Goal: Task Accomplishment & Management: Use online tool/utility

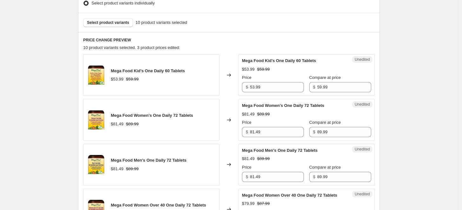
scroll to position [211, 0]
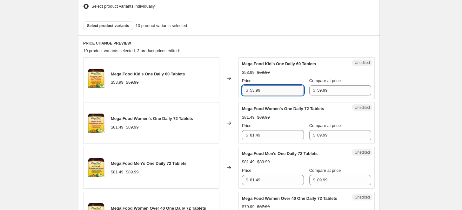
click at [255, 87] on input "53.99" at bounding box center [277, 90] width 54 height 10
click at [257, 86] on input "53.99" at bounding box center [277, 90] width 54 height 10
type input "50.99"
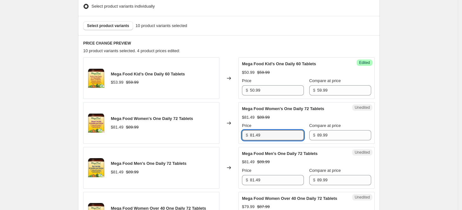
drag, startPoint x: 257, startPoint y: 133, endPoint x: 244, endPoint y: 132, distance: 12.5
click at [244, 132] on div "$ 81.49" at bounding box center [273, 135] width 62 height 10
type input "76.49"
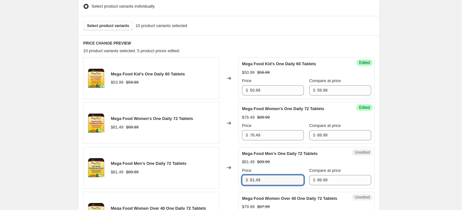
drag, startPoint x: 255, startPoint y: 178, endPoint x: 250, endPoint y: 178, distance: 5.7
click at [250, 178] on div "$ 81.49" at bounding box center [273, 180] width 62 height 10
type input "76.49"
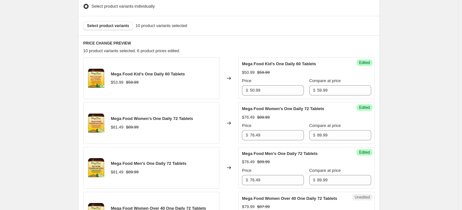
click at [238, 171] on div "Changed to" at bounding box center [228, 168] width 19 height 42
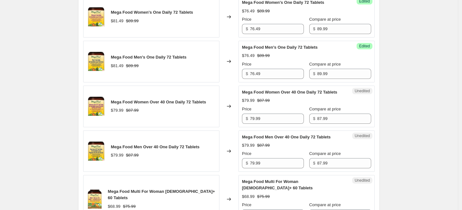
scroll to position [353, 0]
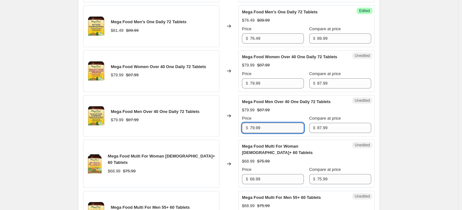
click at [265, 126] on input "79.99" at bounding box center [277, 128] width 54 height 10
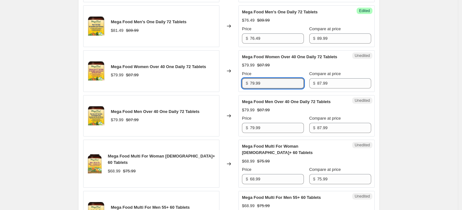
drag, startPoint x: 268, startPoint y: 77, endPoint x: 225, endPoint y: 79, distance: 42.6
click at [225, 79] on div "Mega Food Women Over 40 One Daily 72 Tablets $79.99 $87.99 Changed to Unedited …" at bounding box center [229, 71] width 292 height 42
type input "74.79"
click at [259, 131] on input "79.99" at bounding box center [277, 128] width 54 height 10
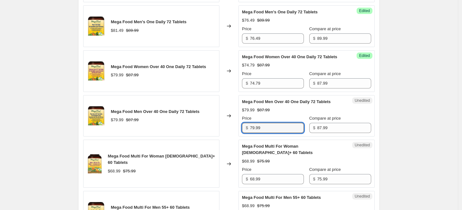
drag, startPoint x: 265, startPoint y: 130, endPoint x: 238, endPoint y: 128, distance: 27.7
click at [238, 128] on div "Mega Food Men Over 40 One Daily 72 Tablets $79.99 $87.99 Changed to Unedited Me…" at bounding box center [229, 116] width 292 height 42
type input "74.79"
click at [236, 118] on div "Changed to" at bounding box center [228, 116] width 19 height 42
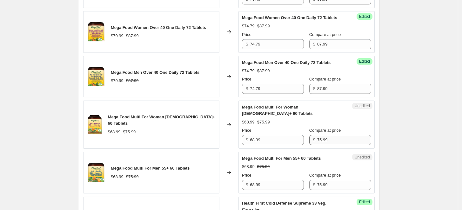
scroll to position [388, 0]
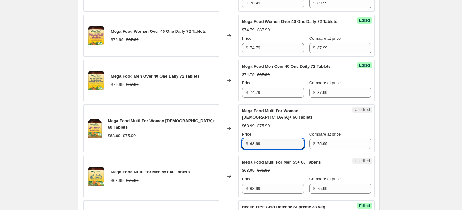
drag, startPoint x: 274, startPoint y: 135, endPoint x: 239, endPoint y: 134, distance: 35.3
click at [239, 134] on div "Mega Food Multi For Woman [DEMOGRAPHIC_DATA]+ 60 Tablets $68.99 $75.99 Changed …" at bounding box center [229, 128] width 292 height 48
type input "64.59"
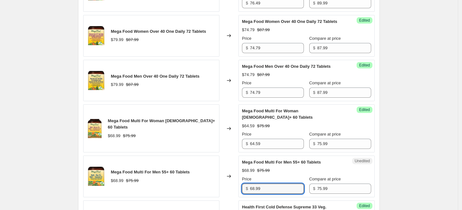
drag, startPoint x: 267, startPoint y: 180, endPoint x: 246, endPoint y: 181, distance: 20.7
click at [246, 183] on div "$ 68.99" at bounding box center [273, 188] width 62 height 10
type input "64.59"
click at [186, 121] on span "Mega Food Multi For Woman [DEMOGRAPHIC_DATA]+ 60 Tablets" at bounding box center [161, 123] width 107 height 11
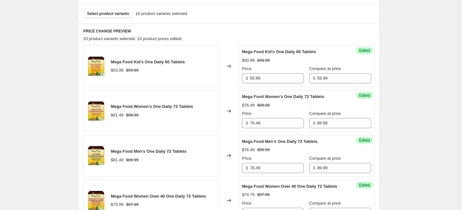
scroll to position [211, 0]
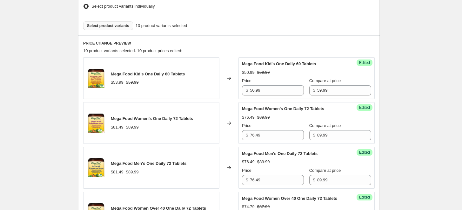
click at [109, 25] on span "Select product variants" at bounding box center [108, 25] width 42 height 5
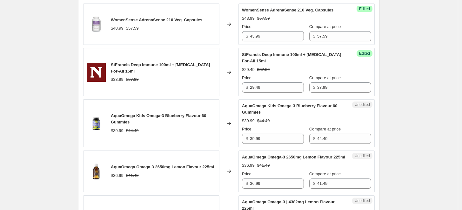
scroll to position [635, 0]
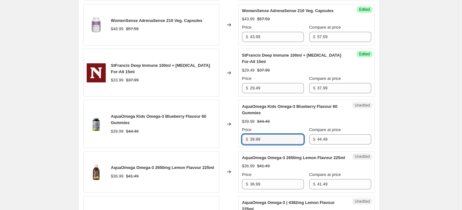
drag, startPoint x: 273, startPoint y: 134, endPoint x: 222, endPoint y: 133, distance: 51.1
click at [223, 134] on div "AquaOmega Kids Omega-3 Blueberry Flavour 60 Gummies $39.99 $44.49 Changed to Un…" at bounding box center [229, 124] width 292 height 48
type input "35.59"
click at [222, 100] on div "Changed to" at bounding box center [228, 124] width 19 height 48
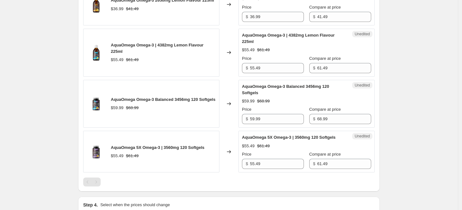
scroll to position [776, 0]
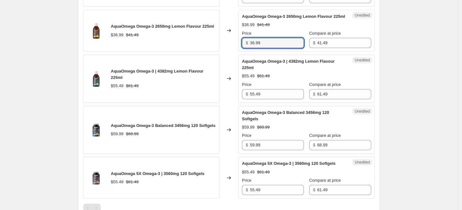
drag, startPoint x: 268, startPoint y: 45, endPoint x: 241, endPoint y: 42, distance: 26.9
click at [241, 42] on div "Unedited AquaOmega Omega-3 2650mg Lemon Flavour 225ml $36.99 $41.49 Price $ 36.…" at bounding box center [306, 31] width 136 height 42
type input "33.19"
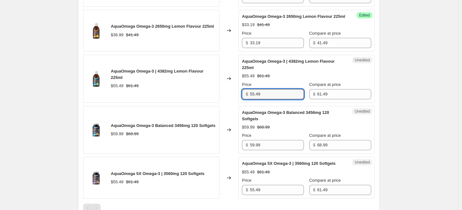
drag, startPoint x: 286, startPoint y: 94, endPoint x: 234, endPoint y: 93, distance: 52.7
click at [234, 93] on div "AquaOmega Omega-3 | 4382mg Lemon Flavour 225ml $55.49 $61.49 Changed to Unedite…" at bounding box center [229, 79] width 292 height 48
type input "49.19"
click at [237, 91] on div "Changed to" at bounding box center [228, 79] width 19 height 48
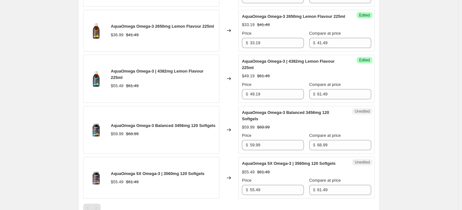
click at [269, 129] on div "AquaOmega Omega-3 Balanced 3456mg 120 Softgels $59.99 $68.99 Price $ 59.99 Comp…" at bounding box center [306, 129] width 129 height 41
drag, startPoint x: 272, startPoint y: 148, endPoint x: 237, endPoint y: 147, distance: 34.9
click at [237, 147] on div "AquaOmega Omega-3 Balanced 3456mg 120 Softgels $59.99 $68.99 Changed to Unedite…" at bounding box center [229, 130] width 292 height 48
type input "55.19"
click at [237, 147] on div "Changed to" at bounding box center [228, 130] width 19 height 48
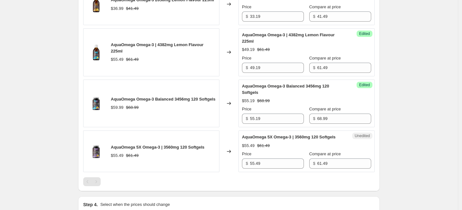
scroll to position [811, 0]
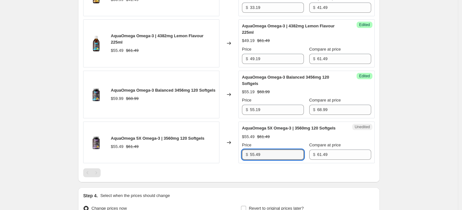
drag, startPoint x: 274, startPoint y: 150, endPoint x: 241, endPoint y: 151, distance: 33.7
click at [241, 151] on div "Unedited AquaOmega 5X Omega-3 | 3560mg 120 Softgels $55.49 $61.49 Price $ 55.49…" at bounding box center [306, 142] width 136 height 42
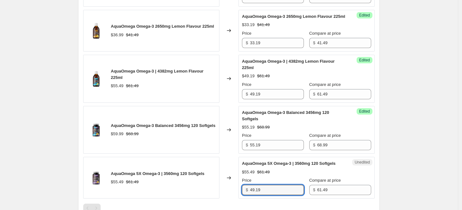
type input "49.19"
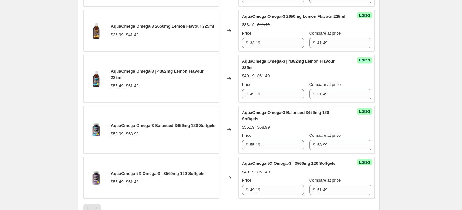
click at [201, 116] on div "AquaOmega Omega-3 Balanced 3456mg 120 Softgels $59.99 $68.99" at bounding box center [151, 130] width 136 height 48
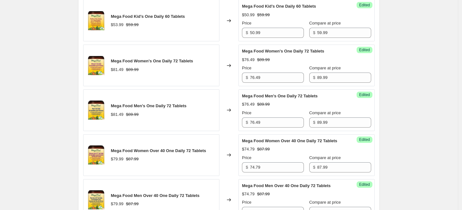
scroll to position [141, 0]
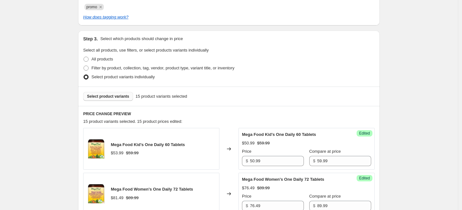
click at [108, 96] on span "Select product variants" at bounding box center [108, 96] width 42 height 5
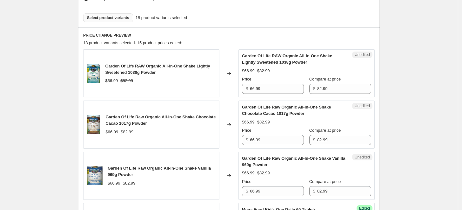
scroll to position [247, 0]
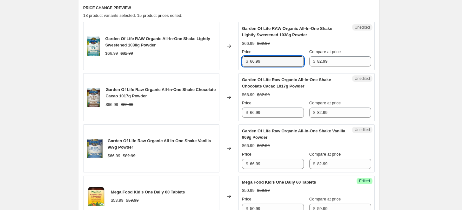
drag, startPoint x: 257, startPoint y: 59, endPoint x: 222, endPoint y: 60, distance: 34.3
click at [223, 60] on div "Garden Of Life RAW Organic All-In-One Shake Lightly Sweetened 1038g Powder $66.…" at bounding box center [229, 46] width 292 height 48
type input "59.99"
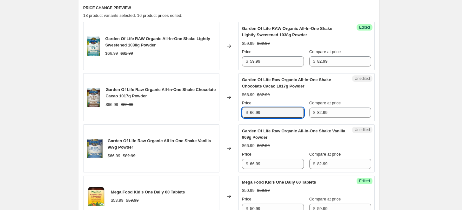
drag, startPoint x: 255, startPoint y: 111, endPoint x: 239, endPoint y: 111, distance: 15.9
click at [239, 111] on div "Garden Of Life Raw Organic All-In-One Shake Chocolate Cacao 1017g Powder $66.99…" at bounding box center [229, 97] width 292 height 48
type input "59.99"
click at [260, 166] on input "66.99" at bounding box center [277, 163] width 54 height 10
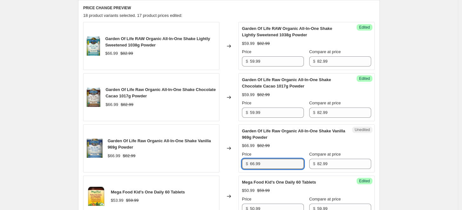
drag, startPoint x: 257, startPoint y: 164, endPoint x: 241, endPoint y: 163, distance: 16.3
click at [241, 163] on div "Unedited Garden Of Life Raw Organic All-In-One Shake Vanilla 969g Powder $66.99…" at bounding box center [306, 148] width 136 height 48
type input "59.99"
click at [240, 163] on div "Success Edited Garden Of Life Raw Organic All-In-One Shake Vanilla 969g Powder …" at bounding box center [306, 148] width 136 height 48
click at [216, 142] on div "Garden Of Life Raw Organic All-In-One Shake Vanilla 969g Powder" at bounding box center [162, 144] width 108 height 13
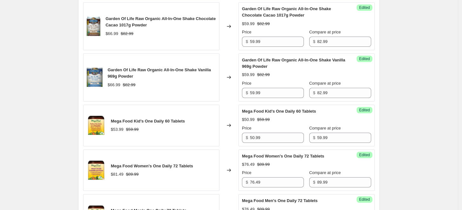
scroll to position [211, 0]
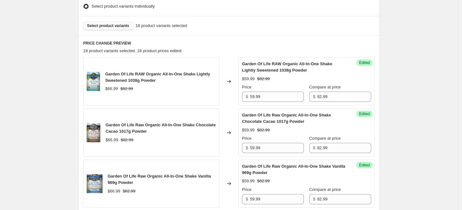
click at [113, 28] on button "Select product variants" at bounding box center [108, 25] width 50 height 9
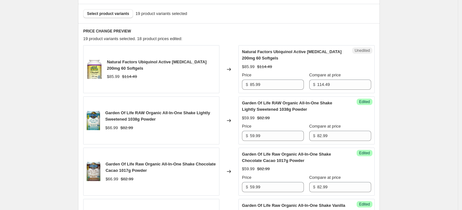
scroll to position [176, 0]
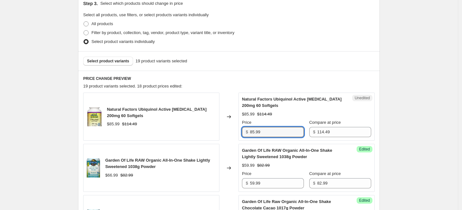
drag, startPoint x: 257, startPoint y: 131, endPoint x: 240, endPoint y: 124, distance: 18.9
click at [244, 131] on div "$ 85.99" at bounding box center [273, 132] width 62 height 10
click at [223, 122] on div "Changed to" at bounding box center [228, 116] width 19 height 48
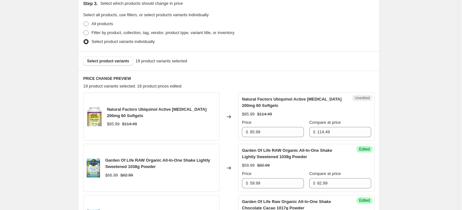
drag, startPoint x: 227, startPoint y: 143, endPoint x: 199, endPoint y: 127, distance: 31.6
click at [199, 127] on div "Natural Factors Ubiquinol Active [MEDICAL_DATA] 200mg 60 Softgels $85.99 $114.49" at bounding box center [151, 116] width 136 height 48
drag, startPoint x: 258, startPoint y: 130, endPoint x: 229, endPoint y: 128, distance: 28.4
click at [229, 128] on div "Natural Factors Ubiquinol Active [MEDICAL_DATA] 200mg 60 Softgels $85.99 $114.4…" at bounding box center [229, 116] width 292 height 48
type input "69.99"
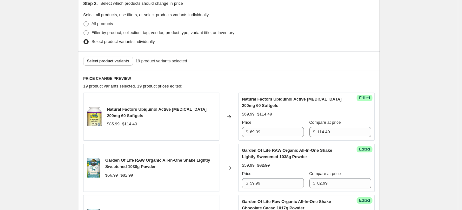
click at [227, 129] on div "Changed to" at bounding box center [228, 116] width 19 height 48
click at [212, 134] on div "Natural Factors Ubiquinol Active [MEDICAL_DATA] 200mg 60 Softgels $85.99 $114.49" at bounding box center [151, 116] width 136 height 48
click at [110, 60] on span "Select product variants" at bounding box center [108, 60] width 42 height 5
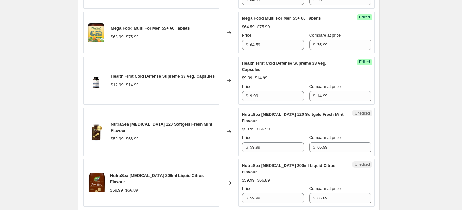
scroll to position [811, 0]
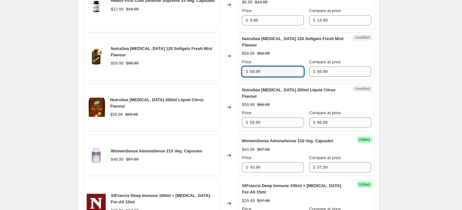
drag, startPoint x: 257, startPoint y: 57, endPoint x: 246, endPoint y: 57, distance: 10.8
click at [246, 66] on div "$ 59.99" at bounding box center [273, 71] width 62 height 10
type input "46.99"
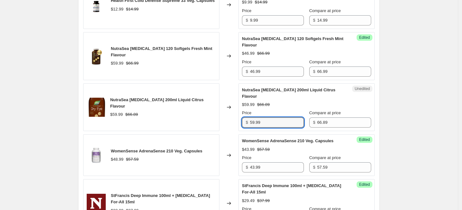
drag, startPoint x: 257, startPoint y: 100, endPoint x: 250, endPoint y: 103, distance: 7.1
click at [250, 117] on div "$ 59.99" at bounding box center [273, 122] width 62 height 10
type input "46.99"
click at [207, 83] on div "NutraSea [MEDICAL_DATA] 200ml Liquid Citrus Flavour $59.99 $66.89" at bounding box center [151, 107] width 136 height 48
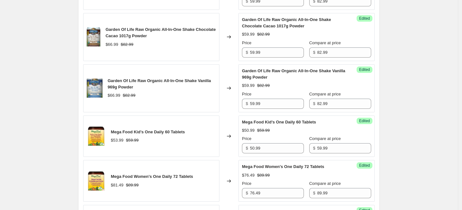
scroll to position [211, 0]
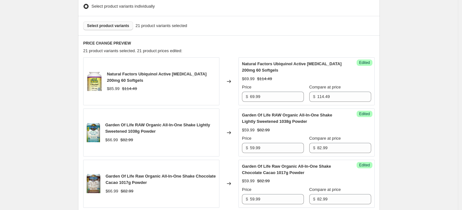
click at [112, 28] on span "Select product variants" at bounding box center [108, 25] width 42 height 5
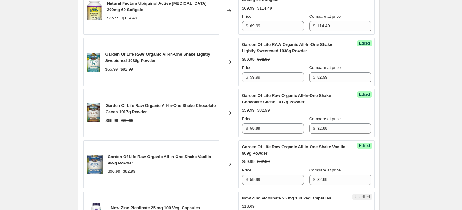
scroll to position [353, 0]
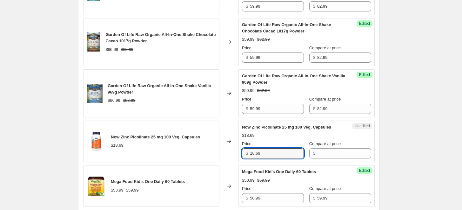
drag, startPoint x: 267, startPoint y: 149, endPoint x: 227, endPoint y: 135, distance: 42.6
click at [250, 149] on div "$ 18.69" at bounding box center [273, 153] width 62 height 10
type input "18.69"
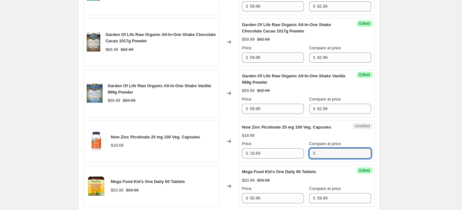
paste input "18.69"
type input "18.69"
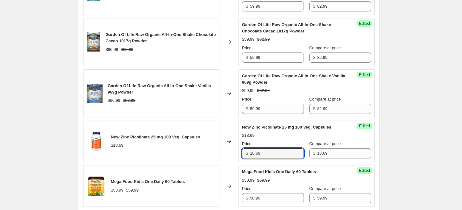
drag, startPoint x: 265, startPoint y: 154, endPoint x: 231, endPoint y: 147, distance: 34.6
click at [231, 147] on div "Now Zinc Picolinate 25 mg 100 Veg. Capsules $18.69 Changed to Success Edited No…" at bounding box center [229, 141] width 292 height 42
type input "12.49"
click at [231, 147] on div "Changed to" at bounding box center [228, 141] width 19 height 42
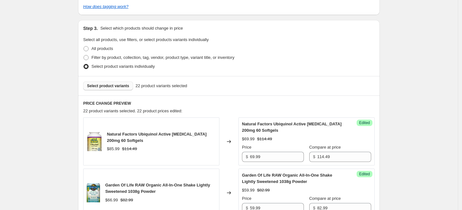
scroll to position [176, 0]
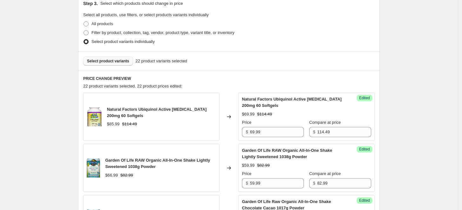
click at [122, 60] on span "Select product variants" at bounding box center [108, 60] width 42 height 5
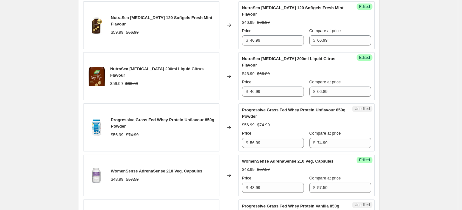
scroll to position [917, 0]
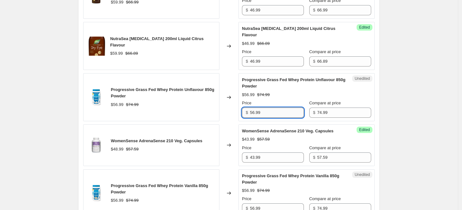
click at [280, 107] on input "56.99" at bounding box center [277, 112] width 54 height 10
drag, startPoint x: 257, startPoint y: 92, endPoint x: 236, endPoint y: 90, distance: 20.5
click at [238, 91] on div "Progressive Grass Fed Whey Protein Unflavour 850g Powder $56.99 $74.99 Changed …" at bounding box center [229, 97] width 292 height 48
type input "49.99"
click at [236, 90] on div "Changed to" at bounding box center [228, 97] width 19 height 48
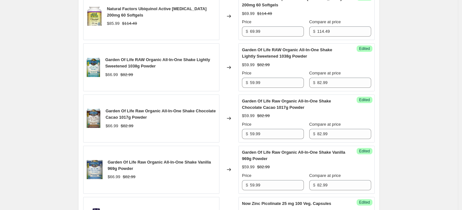
scroll to position [211, 0]
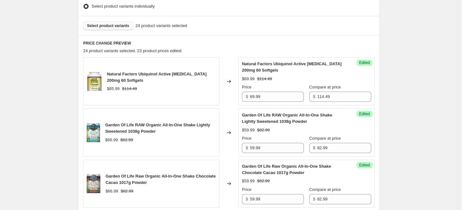
click at [118, 29] on button "Select product variants" at bounding box center [108, 25] width 50 height 9
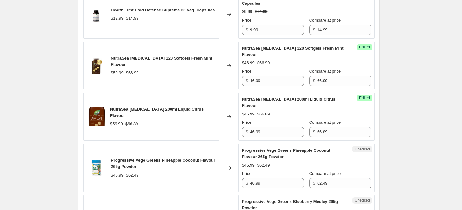
scroll to position [917, 0]
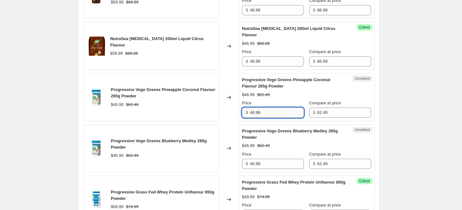
click at [257, 107] on input "46.99" at bounding box center [277, 112] width 54 height 10
type input "41.99"
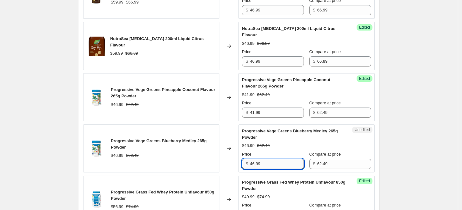
click at [257, 158] on input "46.99" at bounding box center [277, 163] width 54 height 10
type input "41.99"
drag, startPoint x: 222, startPoint y: 20, endPoint x: 221, endPoint y: 43, distance: 23.2
click at [221, 22] on div "Changed to" at bounding box center [228, 46] width 19 height 48
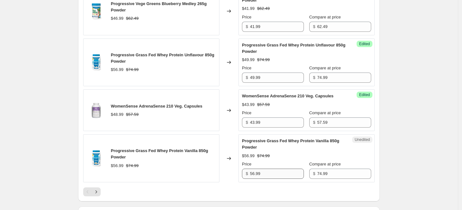
scroll to position [1094, 0]
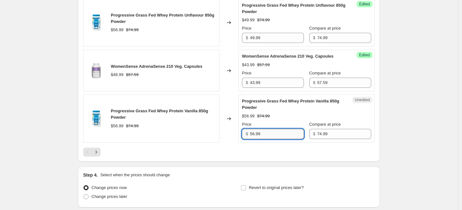
drag, startPoint x: 257, startPoint y: 114, endPoint x: 264, endPoint y: 91, distance: 24.4
click at [255, 129] on input "56.99" at bounding box center [277, 134] width 54 height 10
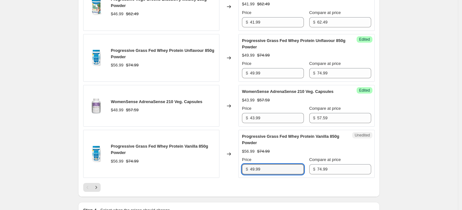
type input "49.99"
click at [186, 130] on div "Progressive Grass Fed Whey Protein Vanilla 850g Powder $56.99 $74.99" at bounding box center [151, 154] width 136 height 48
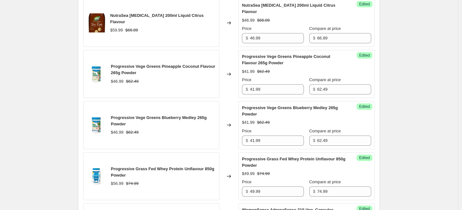
scroll to position [917, 0]
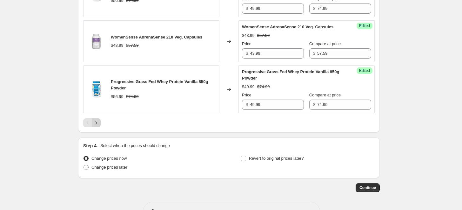
click at [98, 119] on icon "Next" at bounding box center [96, 122] width 6 height 6
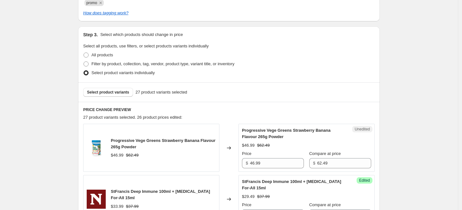
scroll to position [136, 0]
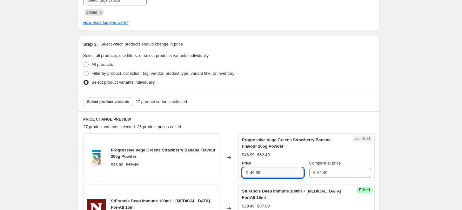
click at [256, 174] on input "46.99" at bounding box center [277, 172] width 54 height 10
type input "41.99"
click at [277, 79] on div "Select product variants individually" at bounding box center [229, 82] width 292 height 9
click at [130, 98] on button "Select product variants" at bounding box center [108, 101] width 50 height 9
